Goal: Transaction & Acquisition: Obtain resource

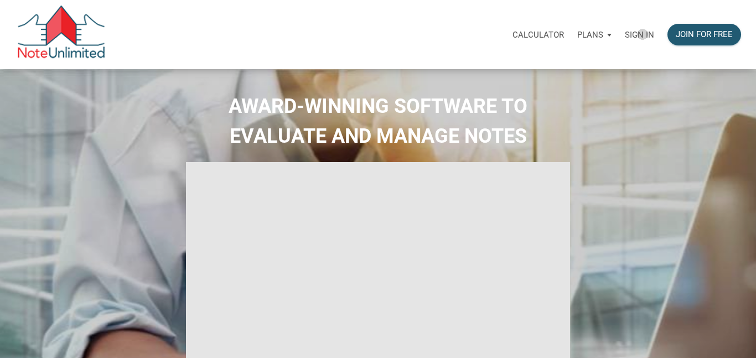
click at [642, 34] on p "Sign in" at bounding box center [638, 35] width 29 height 10
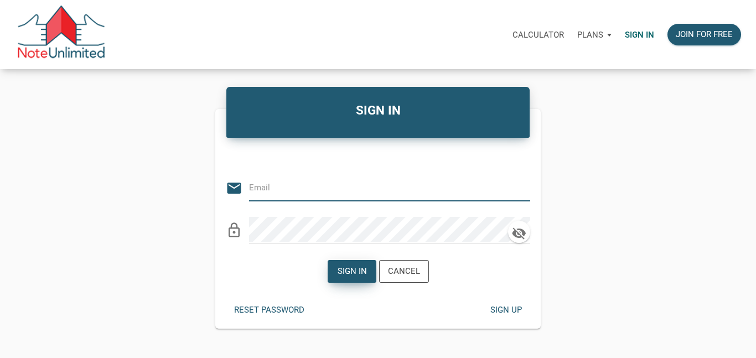
type input "[EMAIL_ADDRESS][DOMAIN_NAME]"
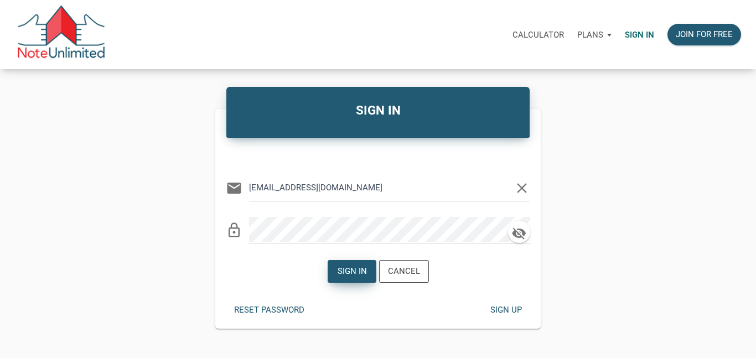
click at [358, 270] on div "Sign in" at bounding box center [351, 271] width 29 height 13
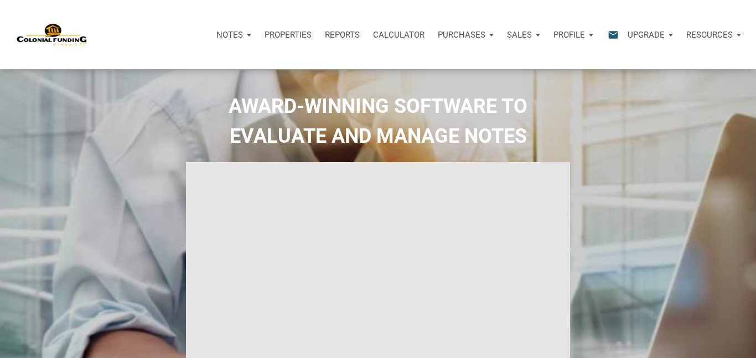
type input "Introduction to new features"
select select
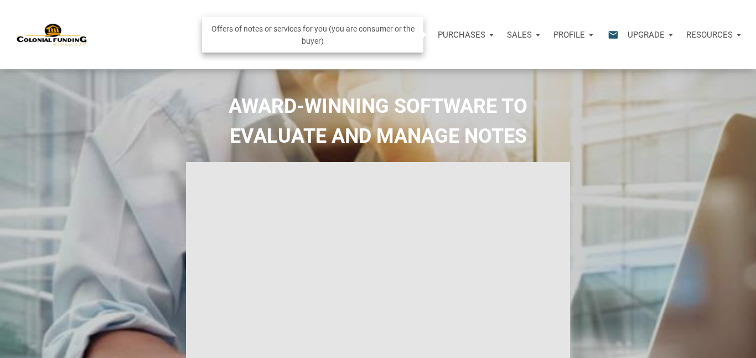
click at [470, 38] on p "Purchases" at bounding box center [461, 35] width 48 height 10
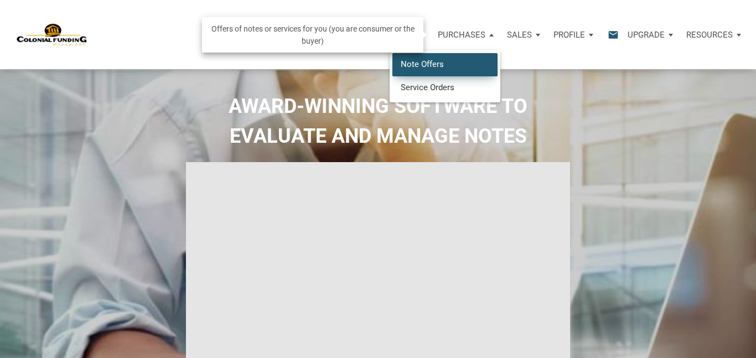
click at [439, 68] on link "Note Offers" at bounding box center [444, 64] width 105 height 23
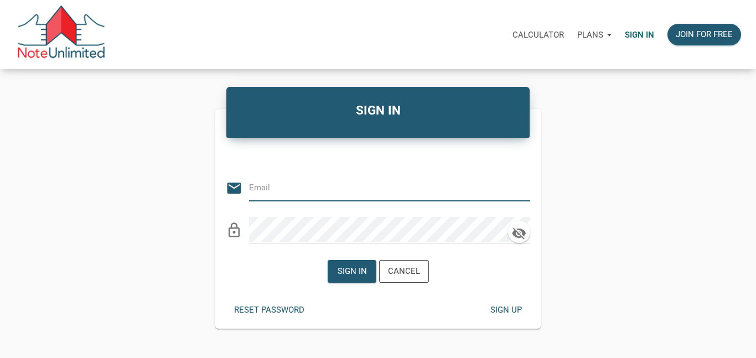
type input "[EMAIL_ADDRESS][DOMAIN_NAME]"
click at [348, 270] on div "Sign in" at bounding box center [351, 271] width 29 height 13
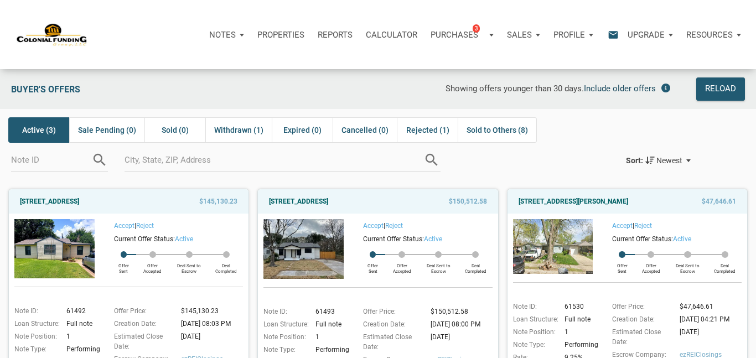
click at [648, 91] on span "Include older offers" at bounding box center [620, 89] width 72 height 10
